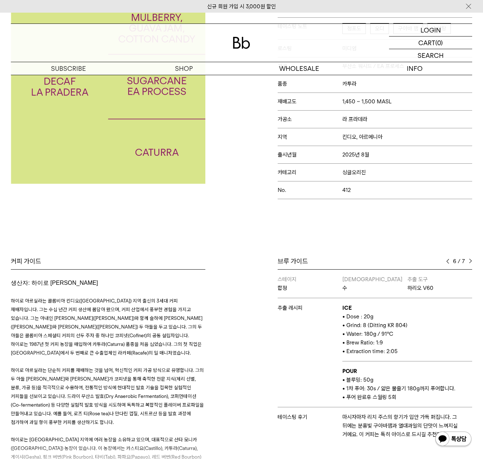
scroll to position [181, 0]
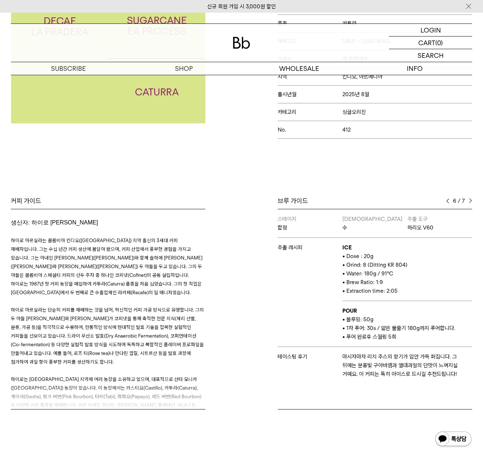
click at [352, 312] on b "POUR" at bounding box center [349, 311] width 14 height 7
drag, startPoint x: 349, startPoint y: 320, endPoint x: 403, endPoint y: 338, distance: 56.9
click at [403, 338] on td "POUR • 블루밍: 50g • 1차 푸어: 30s / 얇은 물줄기 180g까지 푸어합니다. • 푸어 완료후 스월링 5회" at bounding box center [407, 324] width 130 height 46
click at [403, 338] on p "• 푸어 완료후 스월링 5회" at bounding box center [407, 337] width 130 height 9
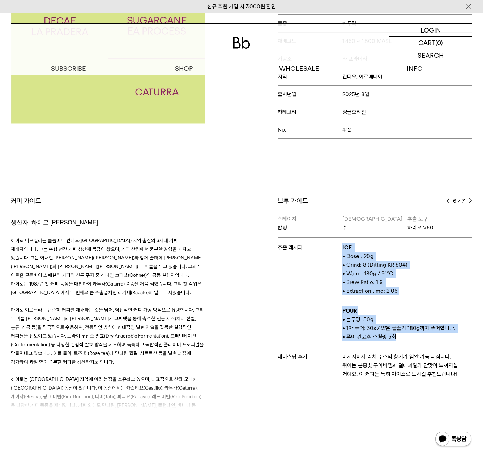
drag, startPoint x: 403, startPoint y: 338, endPoint x: 340, endPoint y: 319, distance: 65.3
click at [340, 319] on tbody "스테이지 합정 바리스타 수 추출 도구 하리오 V60 추출 레시피 ICE • Dose : 20g • Grind: 8 (Ditting KR 804…" at bounding box center [375, 296] width 195 height 175
click at [341, 319] on td "추출 레시피" at bounding box center [310, 292] width 65 height 109
drag, startPoint x: 343, startPoint y: 312, endPoint x: 385, endPoint y: 336, distance: 48.7
click at [384, 336] on td "POUR • 블루밍: 50g • 1차 푸어: 30s / 얇은 물줄기 180g까지 푸어합니다. • 푸어 완료후 스월링 5회" at bounding box center [407, 324] width 130 height 46
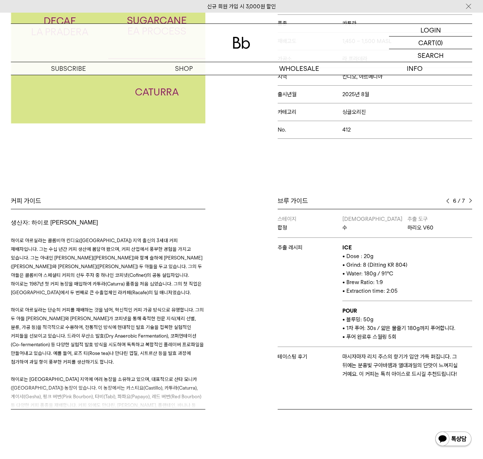
click at [385, 337] on span "• 푸어 완료후 스월링 5회" at bounding box center [369, 337] width 54 height 7
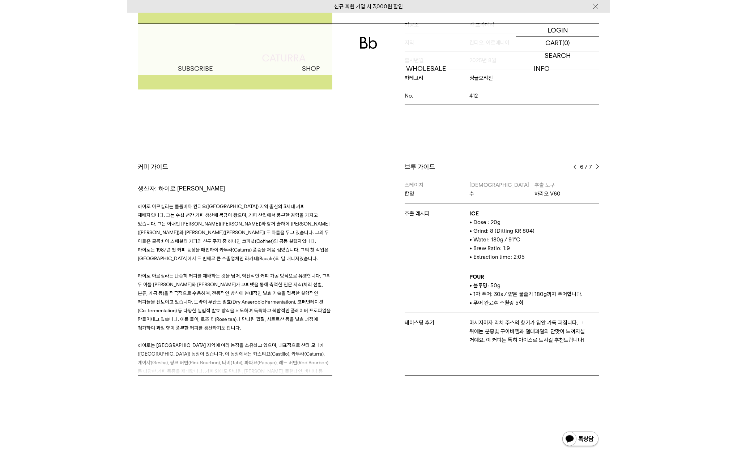
scroll to position [154, 0]
